Goal: Task Accomplishment & Management: Complete application form

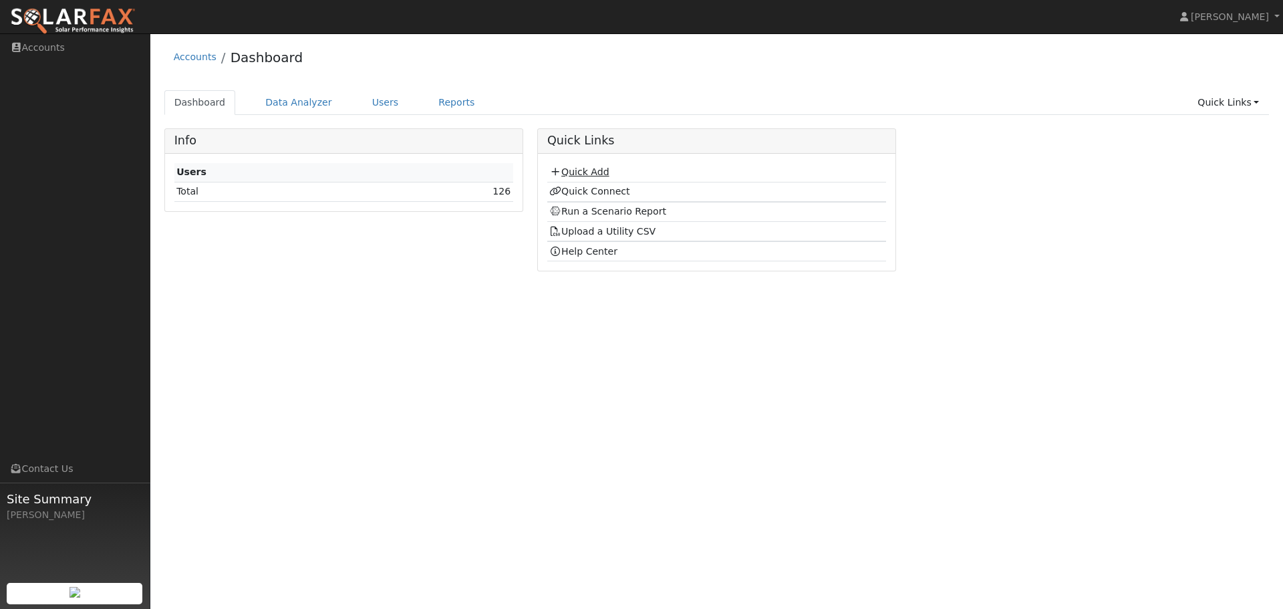
click at [582, 170] on link "Quick Add" at bounding box center [578, 171] width 59 height 11
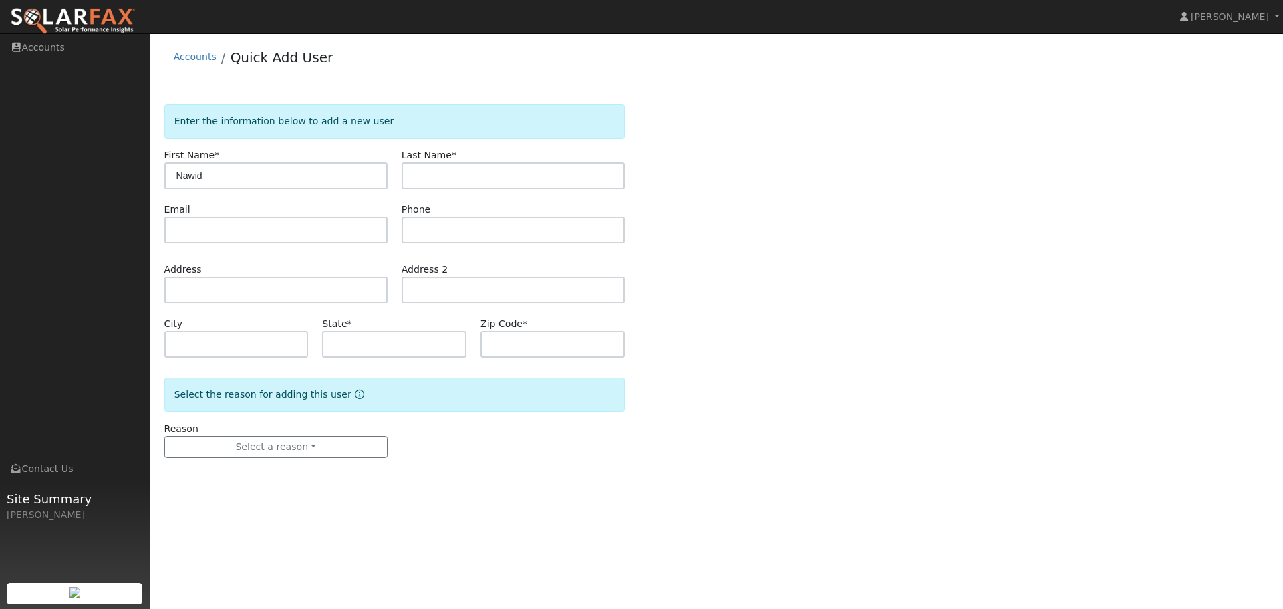
type input "Nawid"
type input "Rahimi"
click at [297, 233] on input "text" at bounding box center [275, 230] width 223 height 27
paste input "nrahimi104@gmail.com"
type input "nrahimi104@gmail.com"
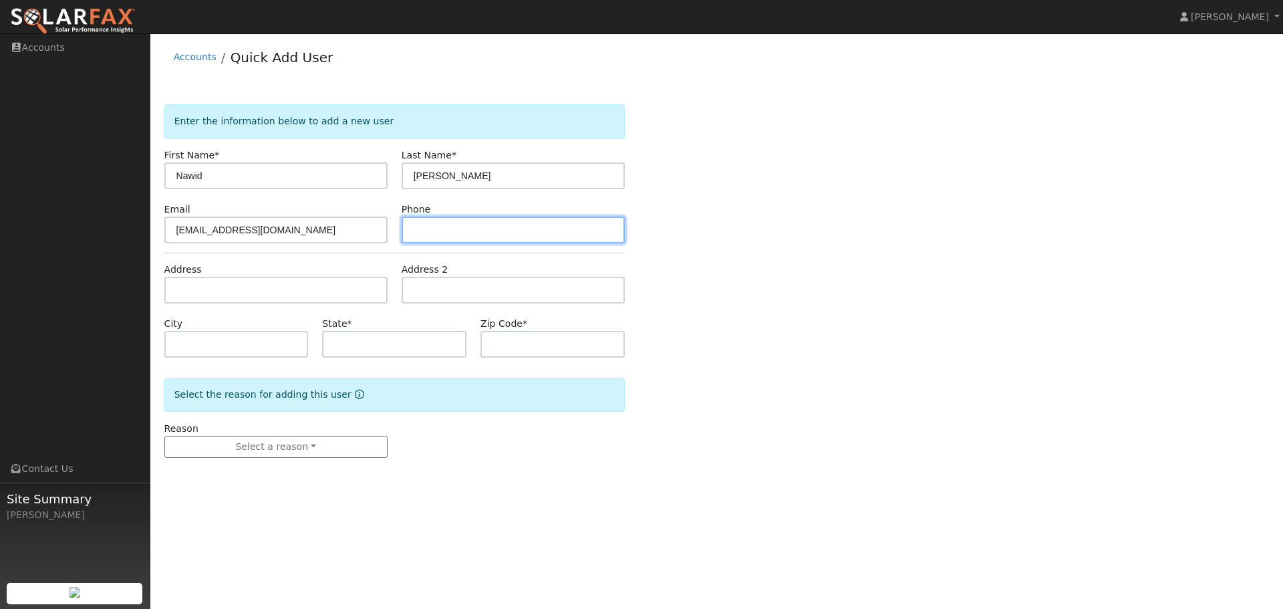
click at [527, 219] on input "text" at bounding box center [513, 230] width 223 height 27
click at [453, 229] on input "text" at bounding box center [513, 230] width 223 height 27
paste input "(415) 996-9663"
type input "(415) 996-9663"
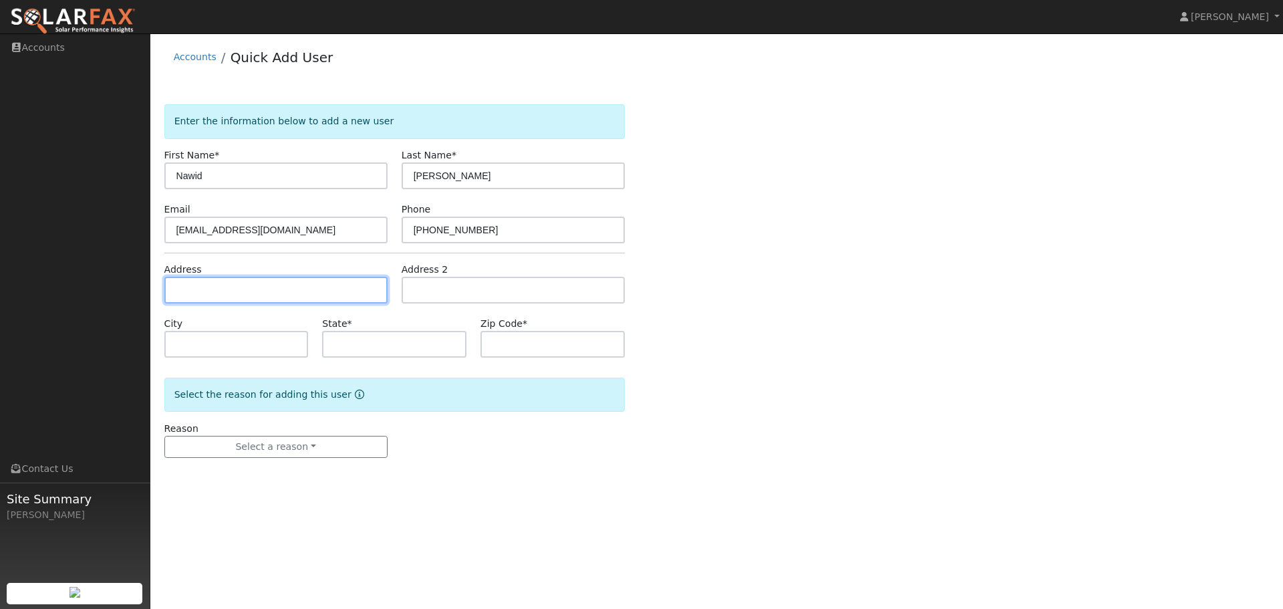
click at [210, 290] on input "text" at bounding box center [275, 290] width 223 height 27
paste input "2059 marazzani drive Martinez,ca 94553"
type input "2059 Marazzani Drive"
type input "Martinez"
type input "CA"
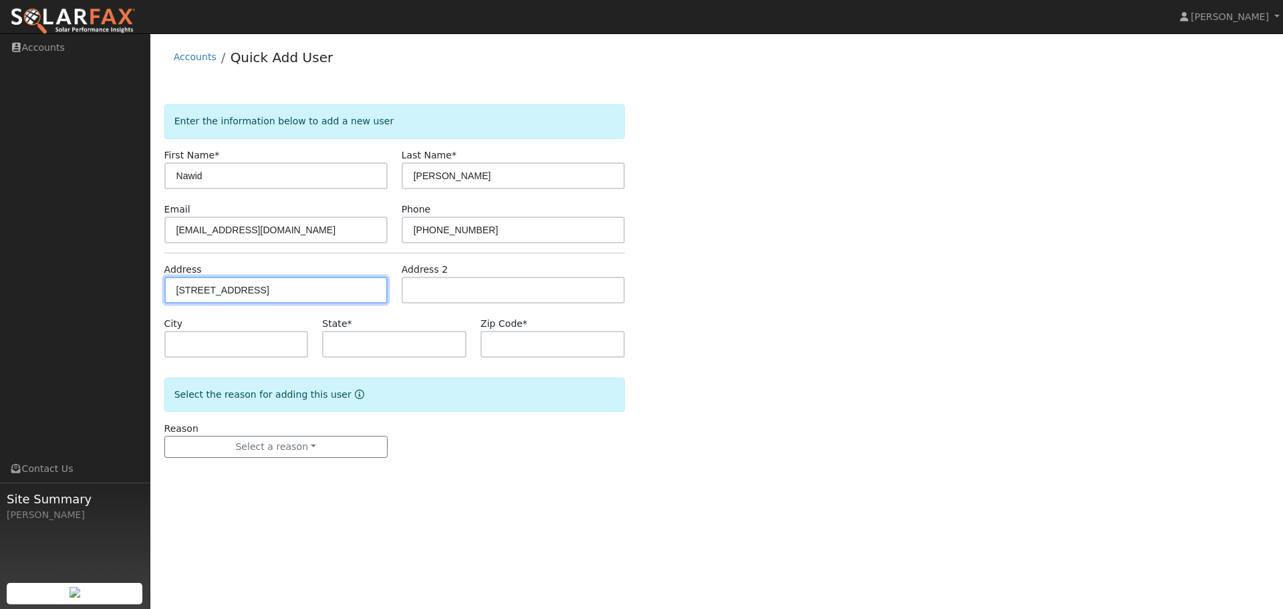
type input "94553"
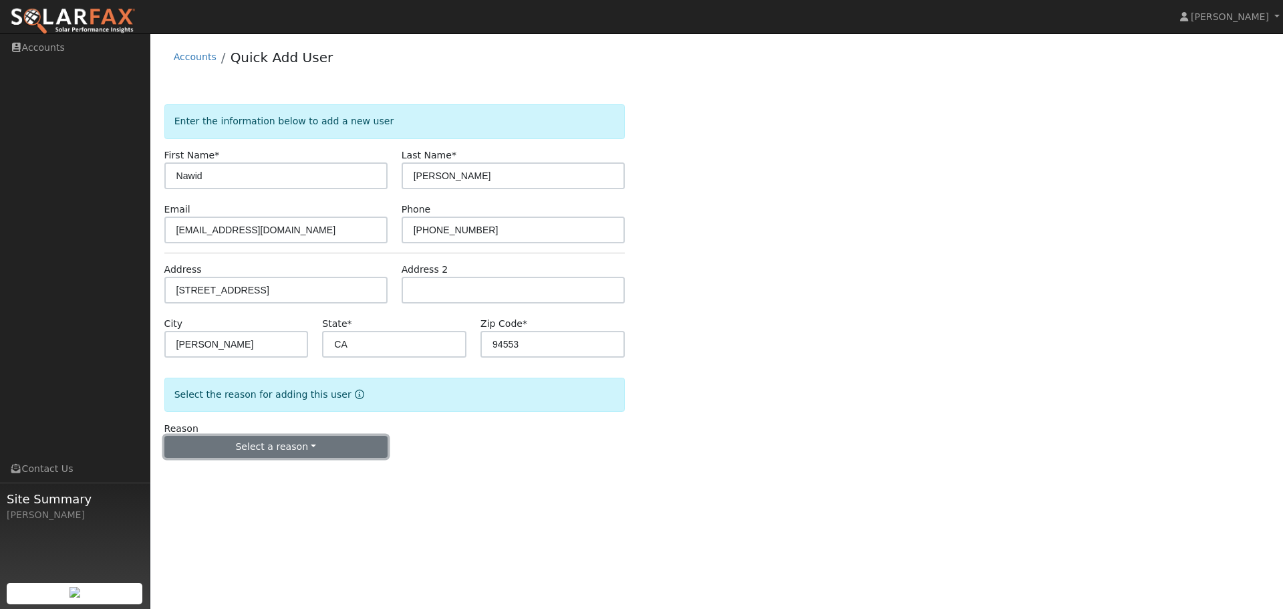
click at [301, 447] on button "Select a reason" at bounding box center [275, 447] width 223 height 23
click at [275, 494] on link "New customer adding solar" at bounding box center [239, 493] width 148 height 19
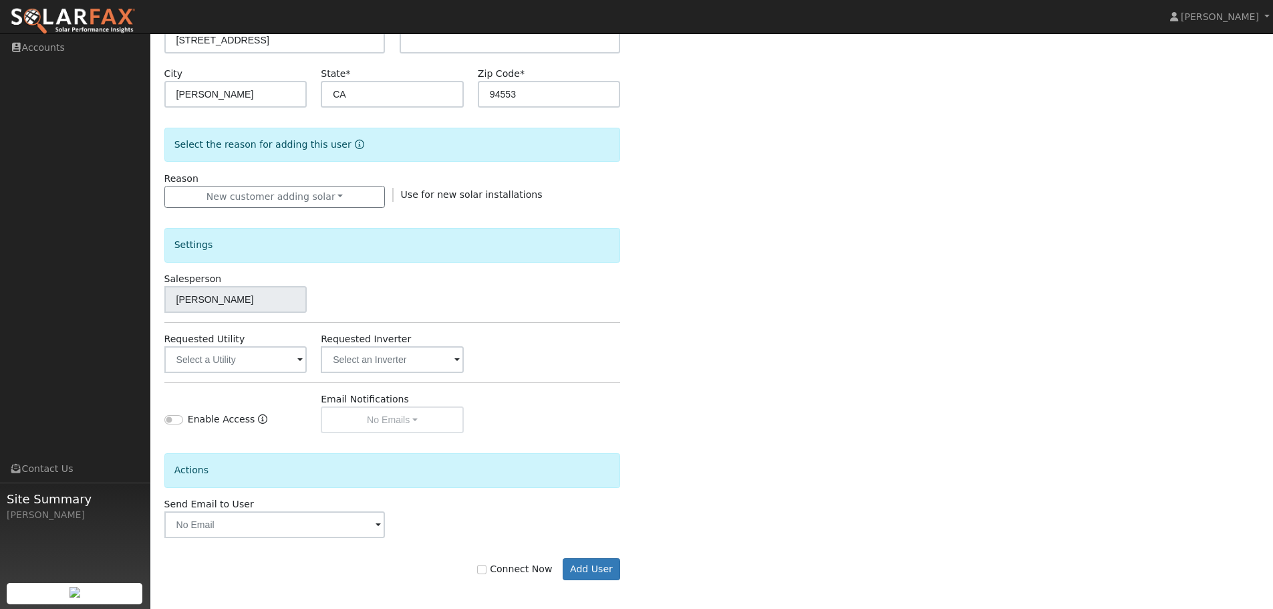
scroll to position [255, 0]
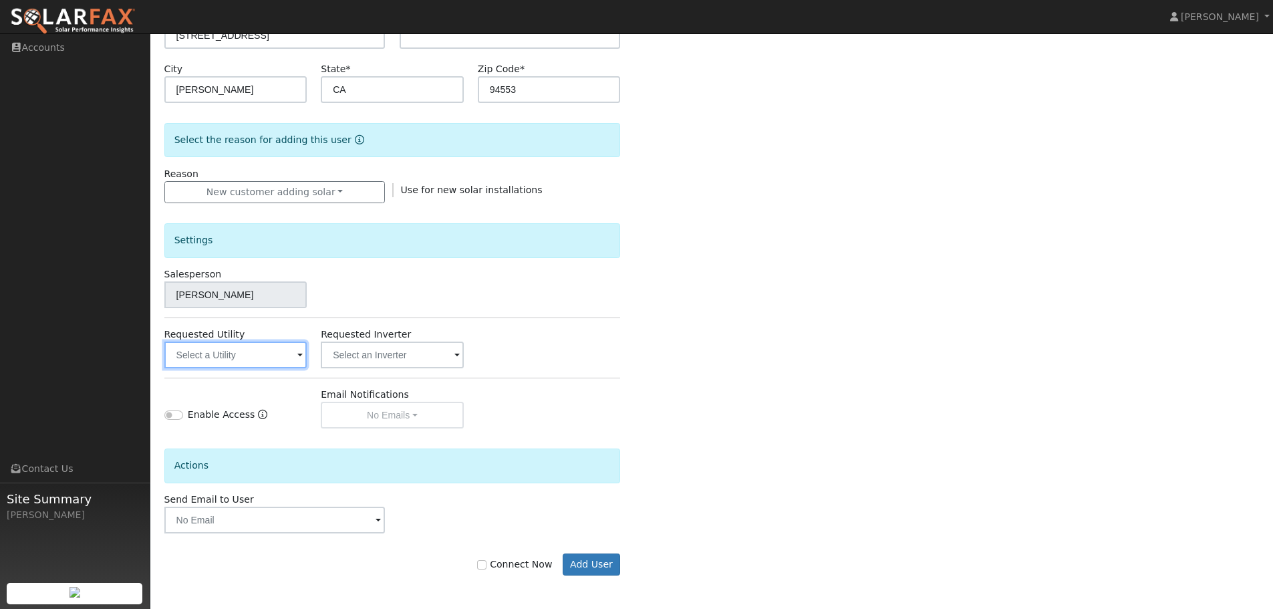
click at [271, 355] on input "text" at bounding box center [235, 355] width 143 height 27
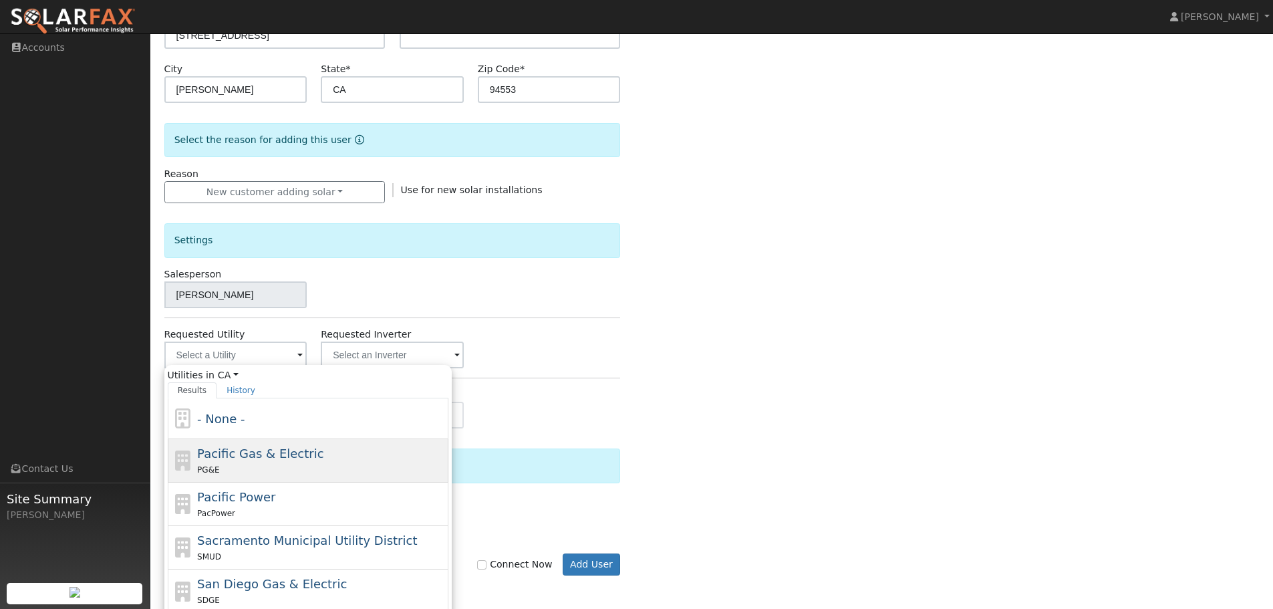
click at [246, 460] on span "Pacific Gas & Electric" at bounding box center [260, 454] width 126 height 14
type input "Pacific Gas & Electric"
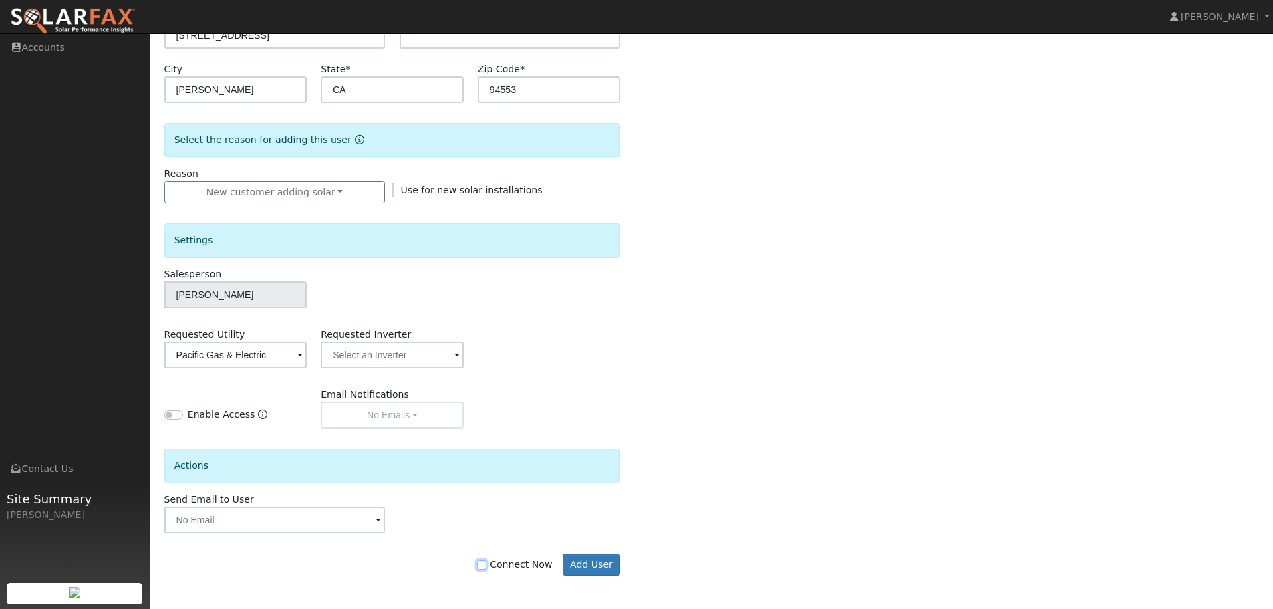
click at [487, 567] on input "Connect Now" at bounding box center [481, 564] width 9 height 9
checkbox input "true"
click at [603, 568] on button "Add User" at bounding box center [592, 565] width 58 height 23
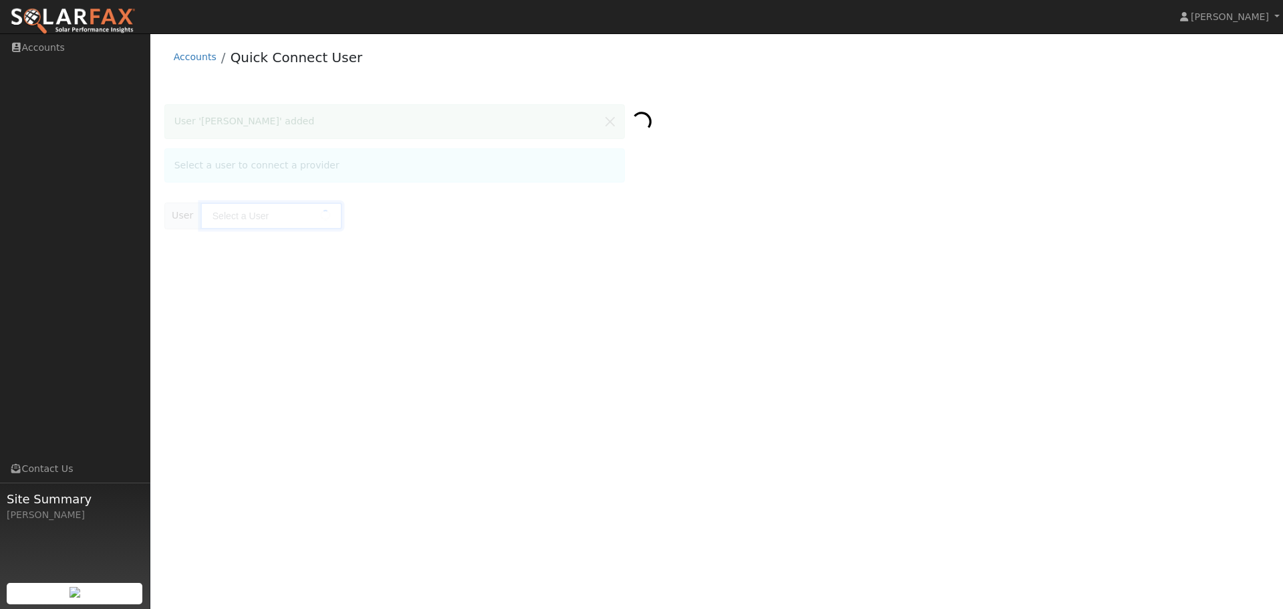
type input "[PERSON_NAME]"
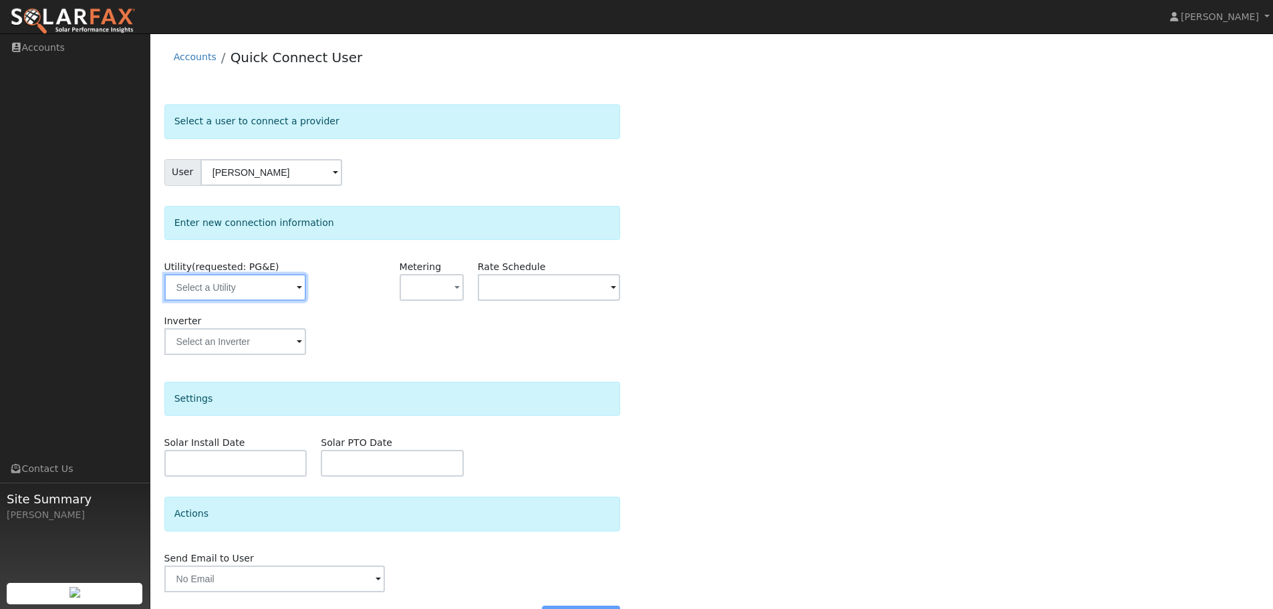
click at [237, 291] on input "text" at bounding box center [235, 287] width 142 height 27
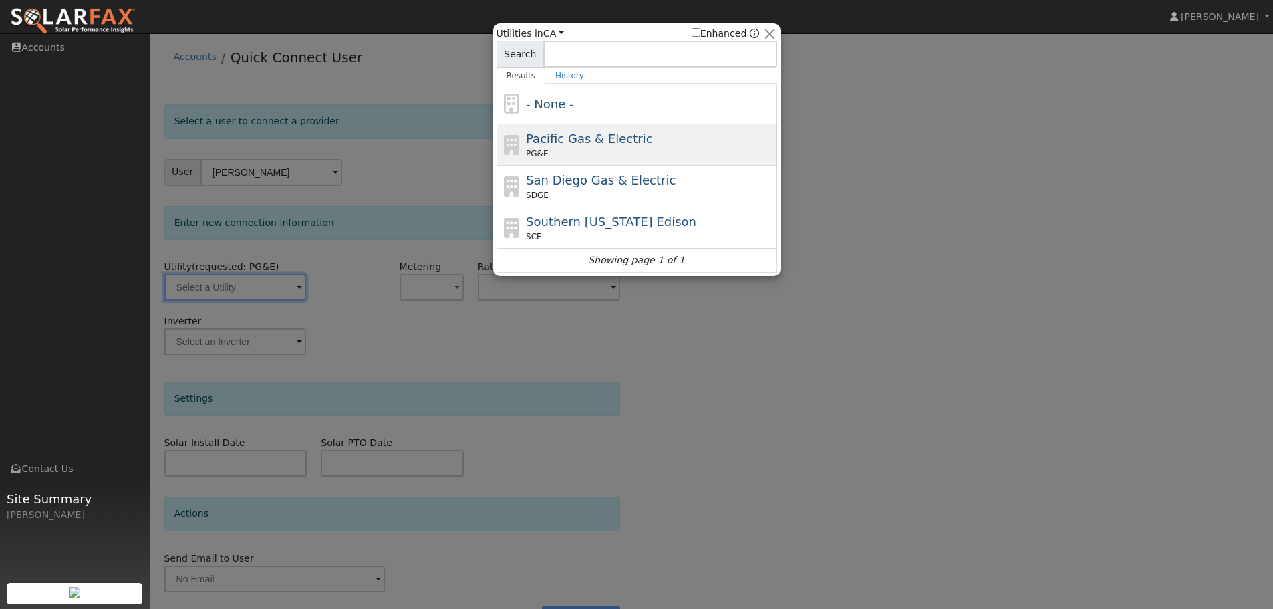
click at [537, 152] on span "PG&E" at bounding box center [537, 154] width 22 height 12
type input "PG&E"
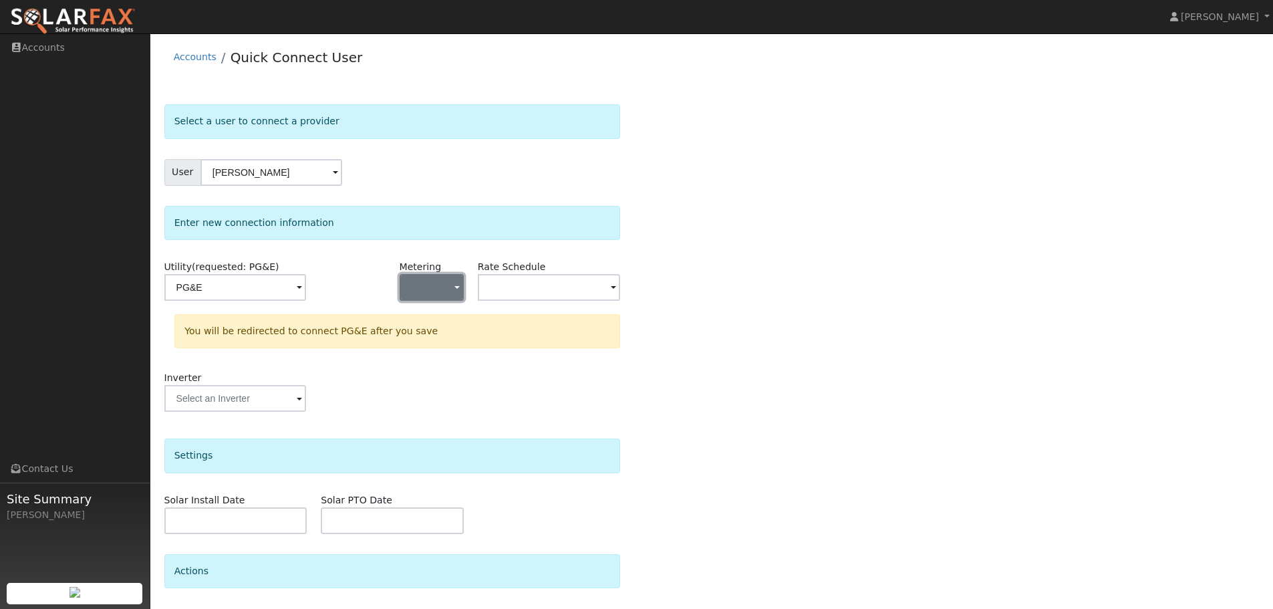
click at [447, 287] on button "button" at bounding box center [432, 287] width 64 height 27
click at [454, 340] on link "NEM" at bounding box center [446, 335] width 93 height 19
click at [505, 292] on input "text" at bounding box center [549, 287] width 143 height 27
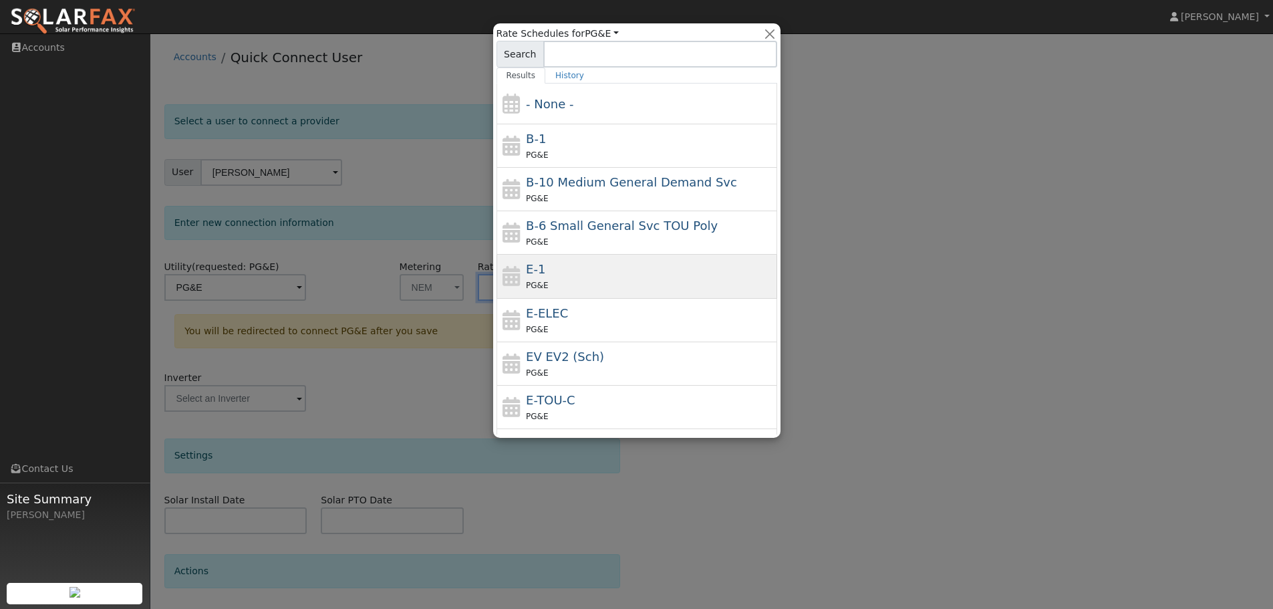
click at [550, 276] on div "E-1 PG&E" at bounding box center [650, 276] width 248 height 32
type input "E-1"
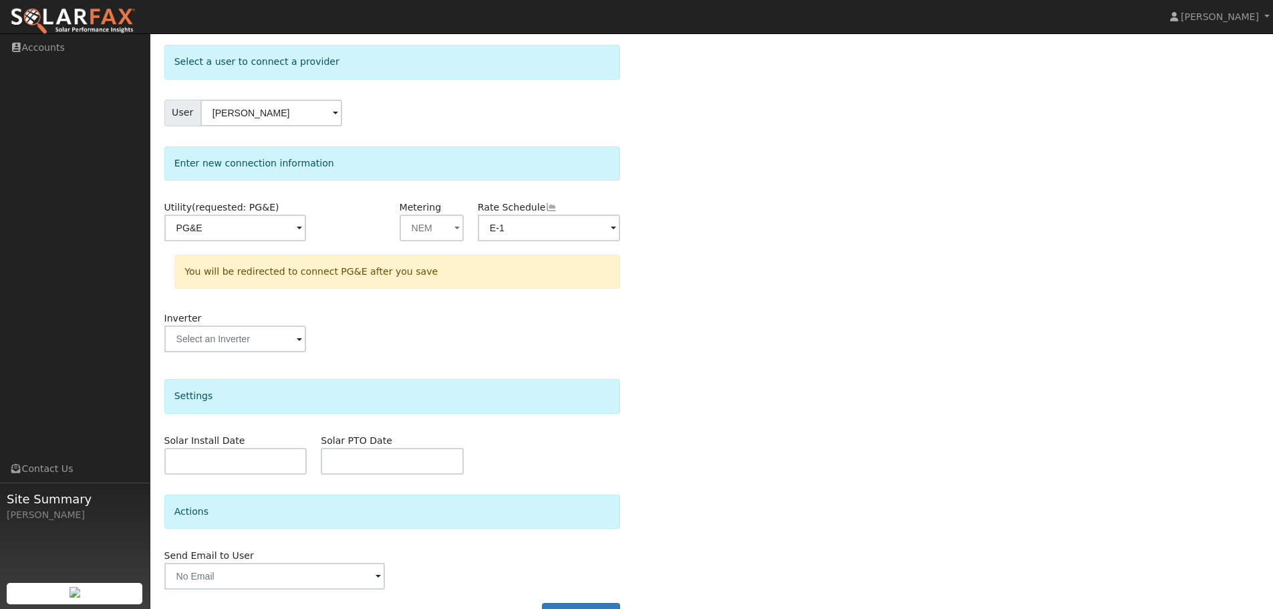
scroll to position [96, 0]
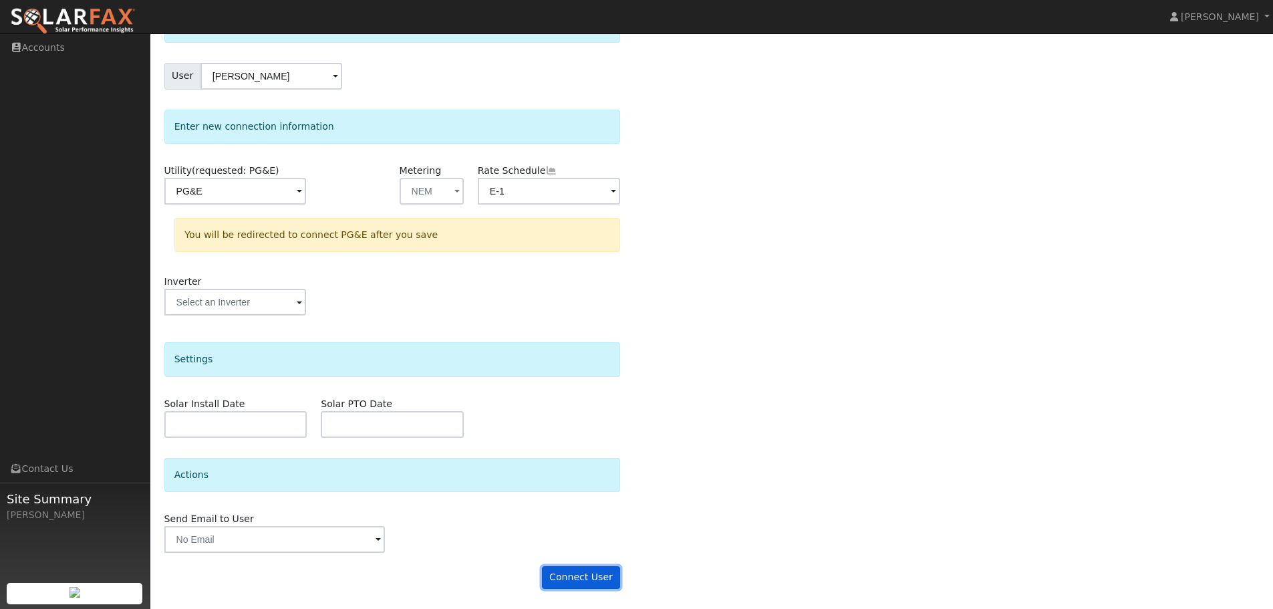
click at [578, 572] on button "Connect User" at bounding box center [581, 577] width 79 height 23
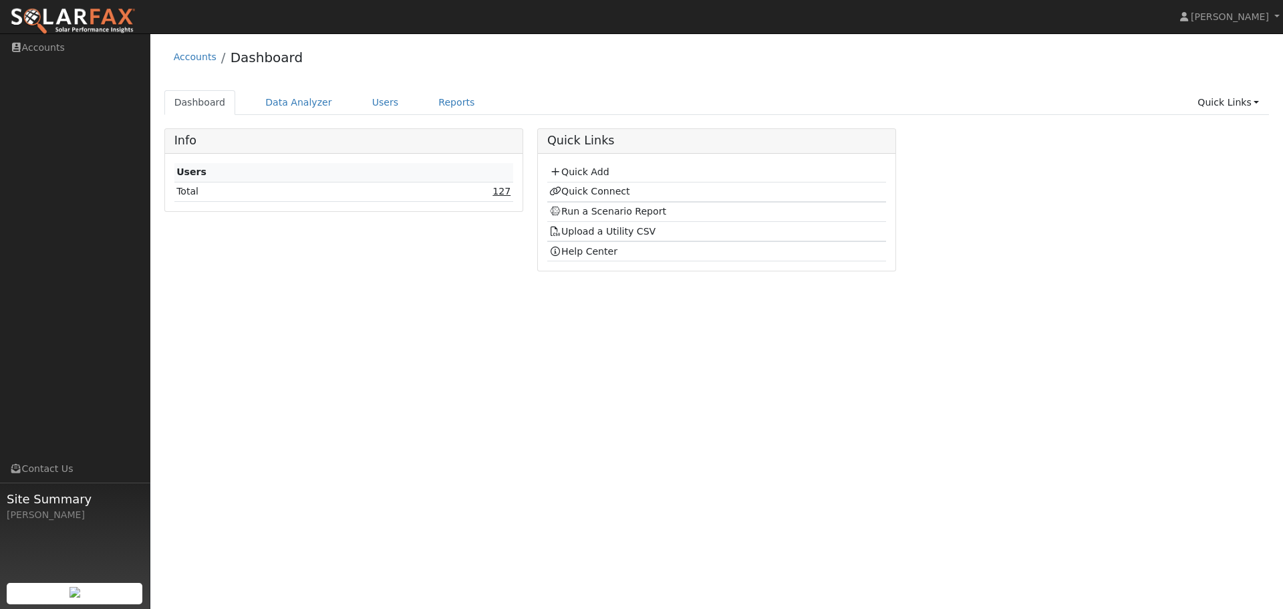
click at [507, 191] on link "127" at bounding box center [502, 191] width 18 height 11
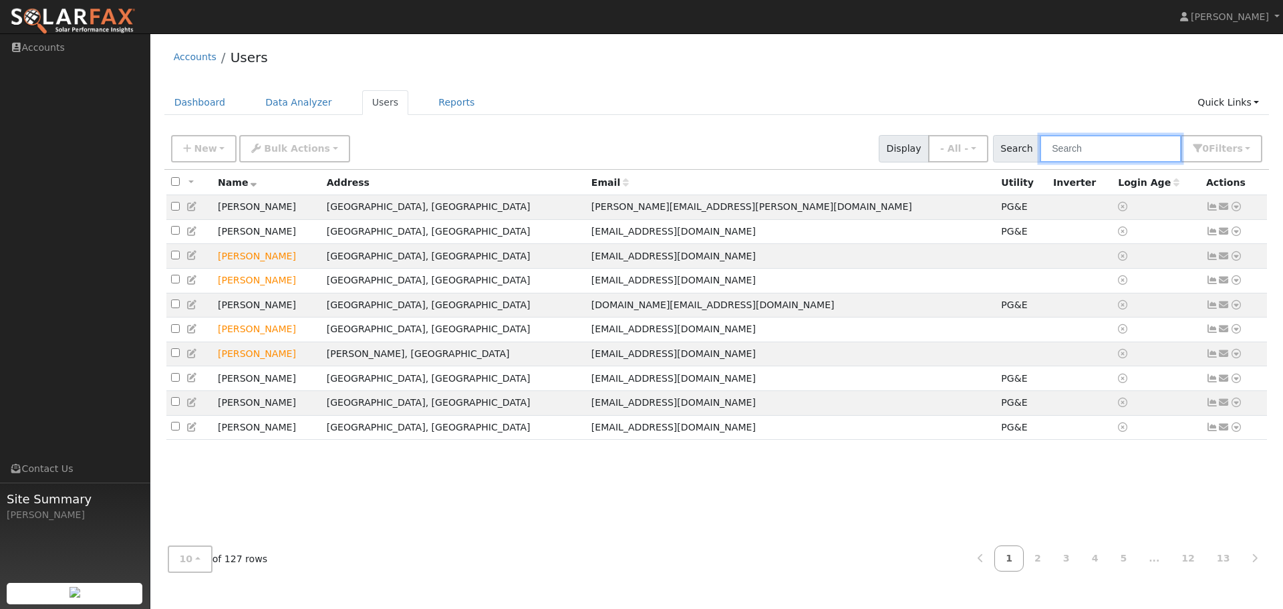
click at [1101, 154] on input "text" at bounding box center [1111, 148] width 142 height 27
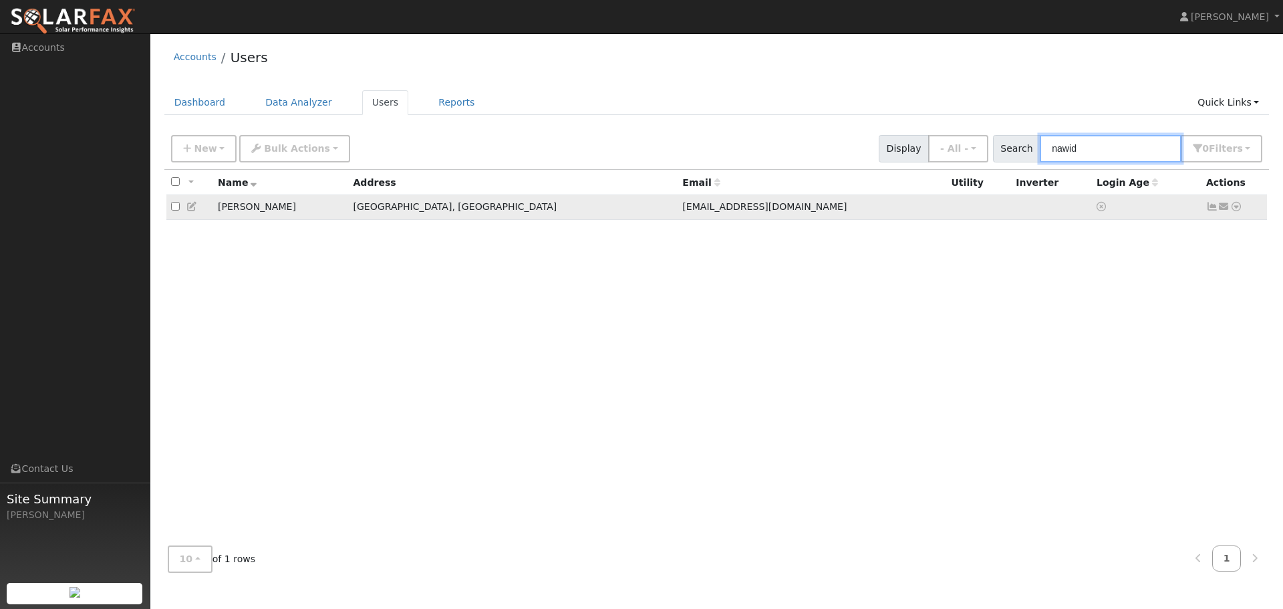
type input "nawid"
click at [1239, 210] on icon at bounding box center [1237, 206] width 12 height 9
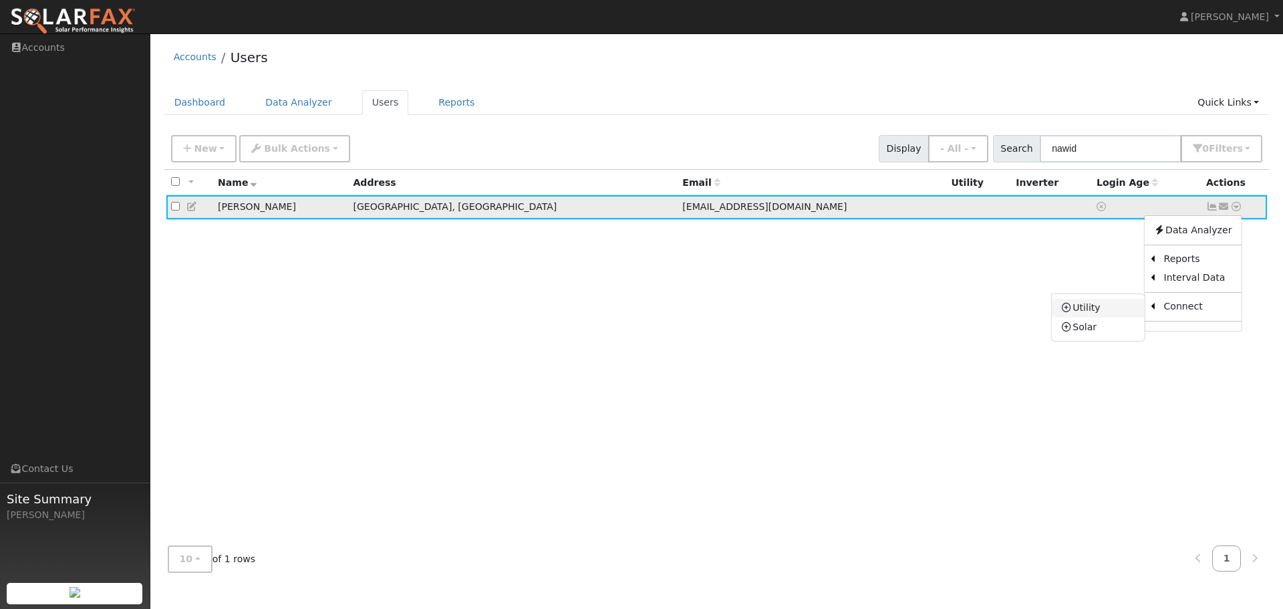
click at [1110, 311] on link "Utility" at bounding box center [1098, 308] width 93 height 19
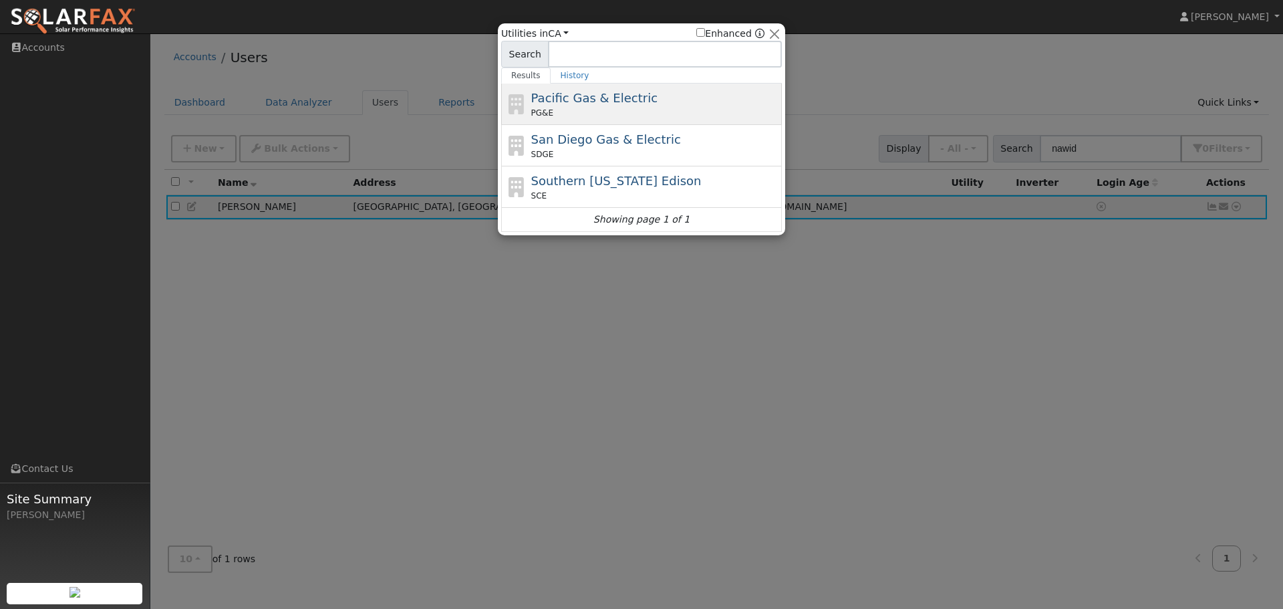
click at [588, 102] on span "Pacific Gas & Electric" at bounding box center [594, 98] width 126 height 14
